Goal: Navigation & Orientation: Understand site structure

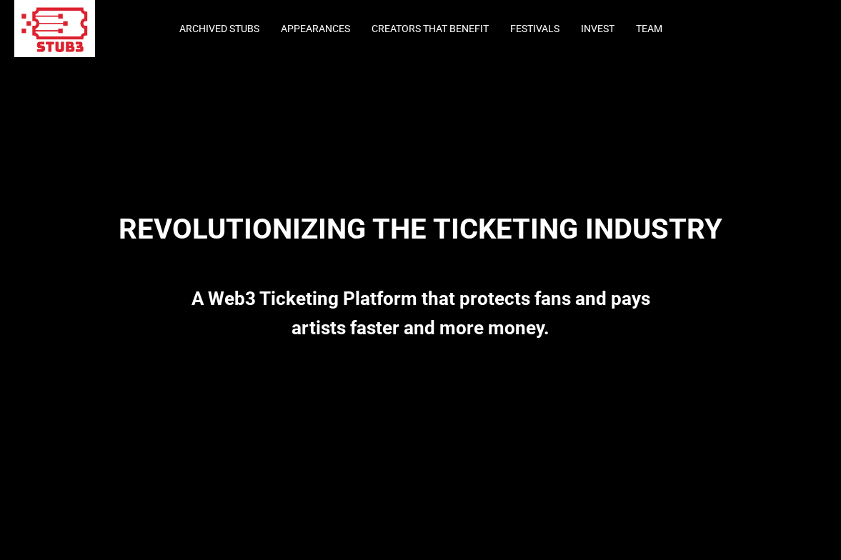
scroll to position [2375, 0]
click at [241, 29] on link "Archived Stubs" at bounding box center [219, 28] width 80 height 11
click at [331, 31] on link "Appearances" at bounding box center [315, 28] width 69 height 11
click at [396, 24] on link "Creators that Benefit" at bounding box center [429, 28] width 117 height 11
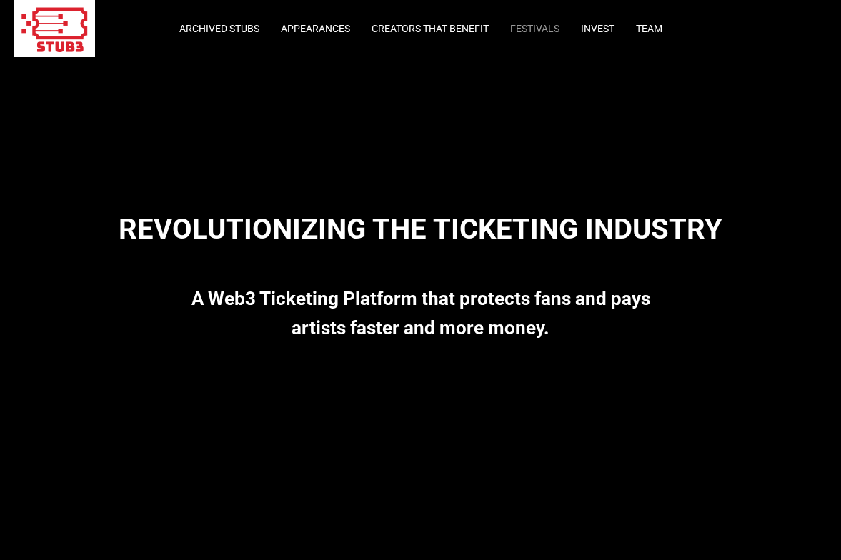
click at [536, 31] on link "Festivals" at bounding box center [534, 28] width 49 height 11
click at [591, 29] on link "Invest" at bounding box center [598, 28] width 34 height 11
